Goal: Download file/media

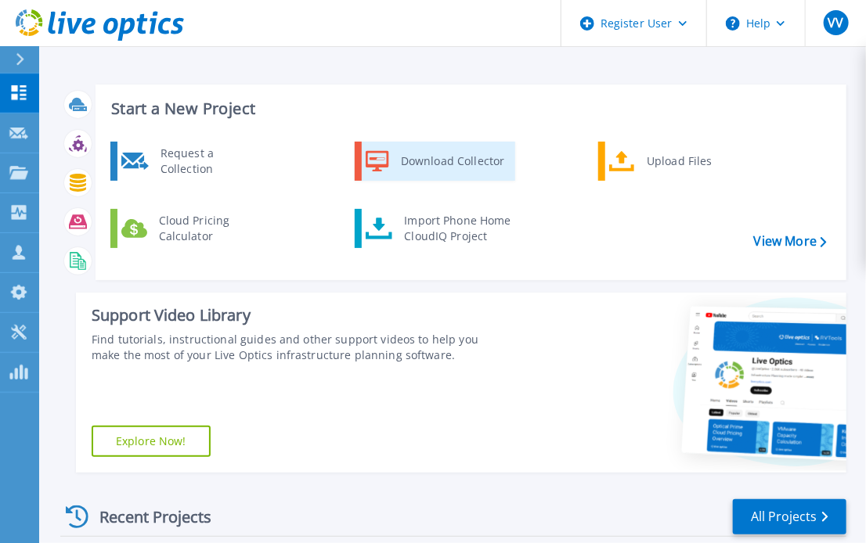
click at [424, 165] on div "Download Collector" at bounding box center [452, 161] width 118 height 31
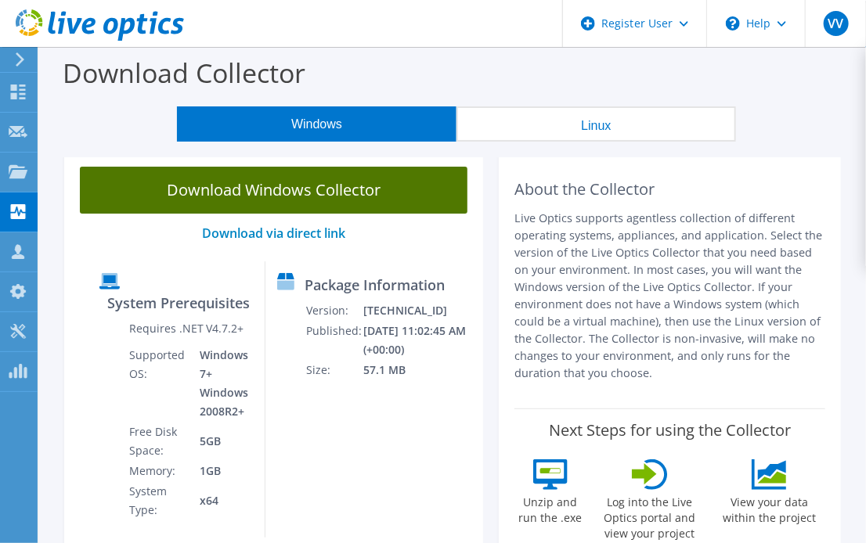
click at [300, 186] on link "Download Windows Collector" at bounding box center [273, 190] width 387 height 47
